Goal: Information Seeking & Learning: Learn about a topic

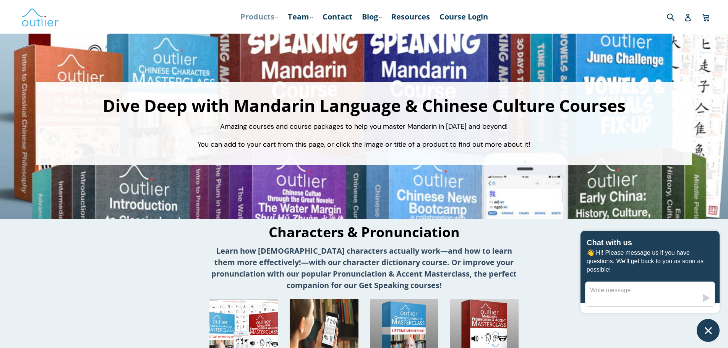
click at [264, 16] on link "Products .cls-1{fill:#231f20} expand" at bounding box center [259, 17] width 45 height 14
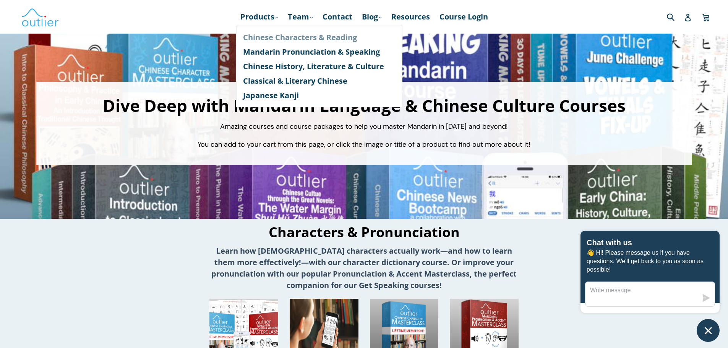
click at [266, 36] on link "Chinese Characters & Reading" at bounding box center [319, 37] width 153 height 15
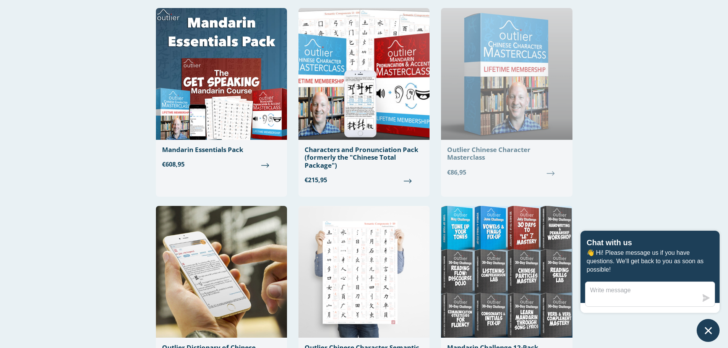
scroll to position [191, 0]
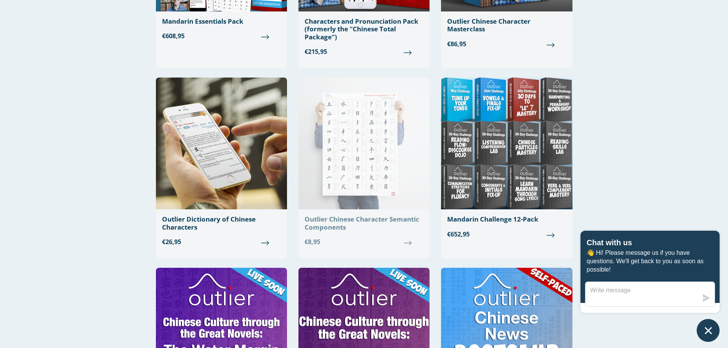
click at [357, 155] on img at bounding box center [364, 144] width 131 height 132
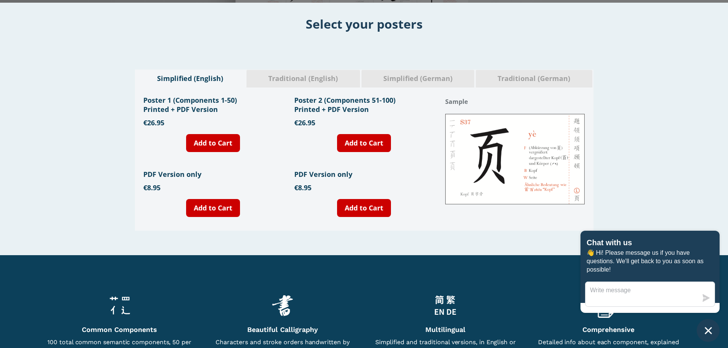
scroll to position [255, 0]
click at [420, 75] on span "Simplified (German)" at bounding box center [418, 78] width 102 height 10
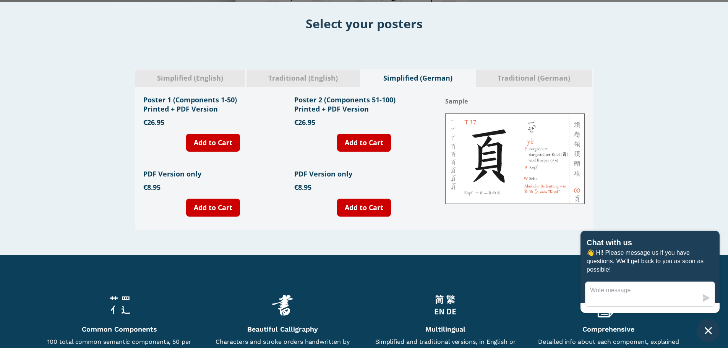
click at [707, 332] on icon "Chat window" at bounding box center [708, 330] width 7 height 7
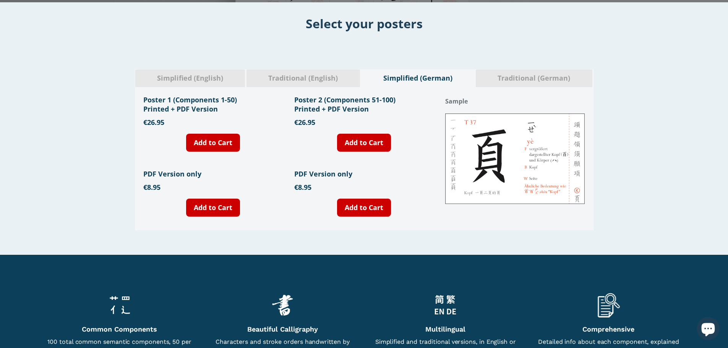
click at [204, 79] on span "Simplified (English)" at bounding box center [190, 78] width 99 height 10
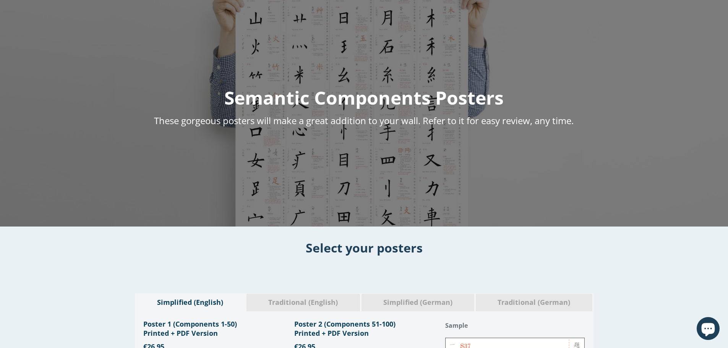
scroll to position [0, 0]
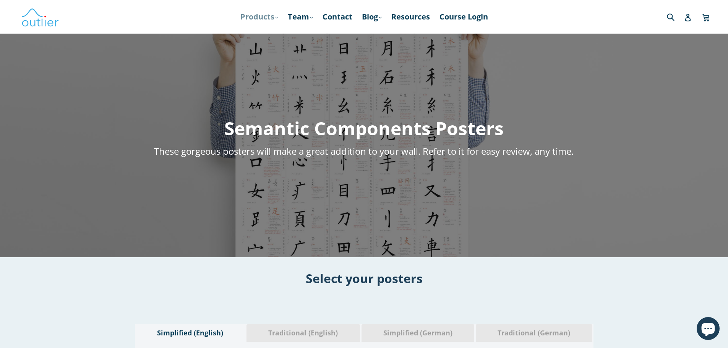
click at [253, 14] on link "Products .cls-1{fill:#231f20} expand" at bounding box center [259, 17] width 45 height 14
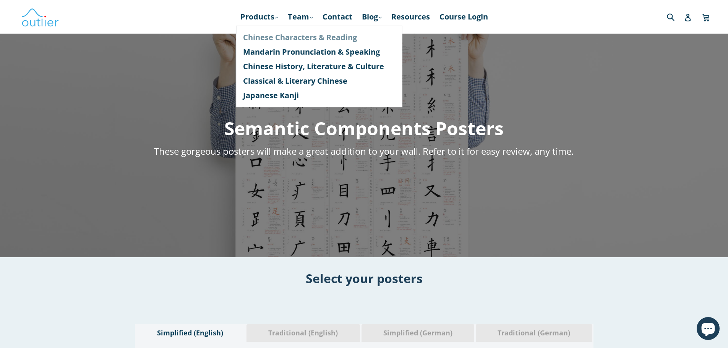
click at [258, 36] on link "Chinese Characters & Reading" at bounding box center [319, 37] width 153 height 15
